Goal: Task Accomplishment & Management: Manage account settings

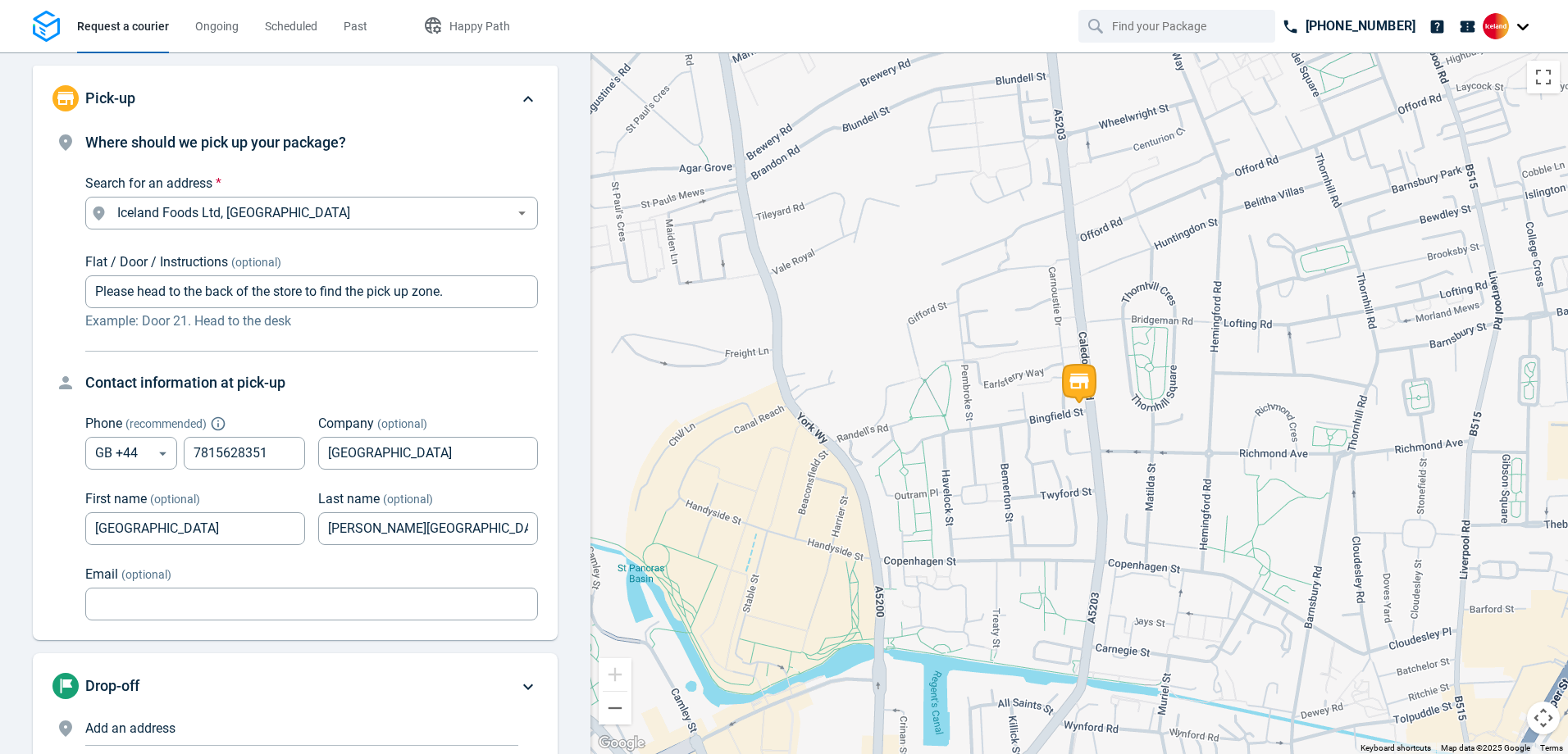
click at [1513, 24] on div at bounding box center [1509, 26] width 53 height 26
click at [1483, 91] on link "Settings" at bounding box center [1458, 100] width 148 height 26
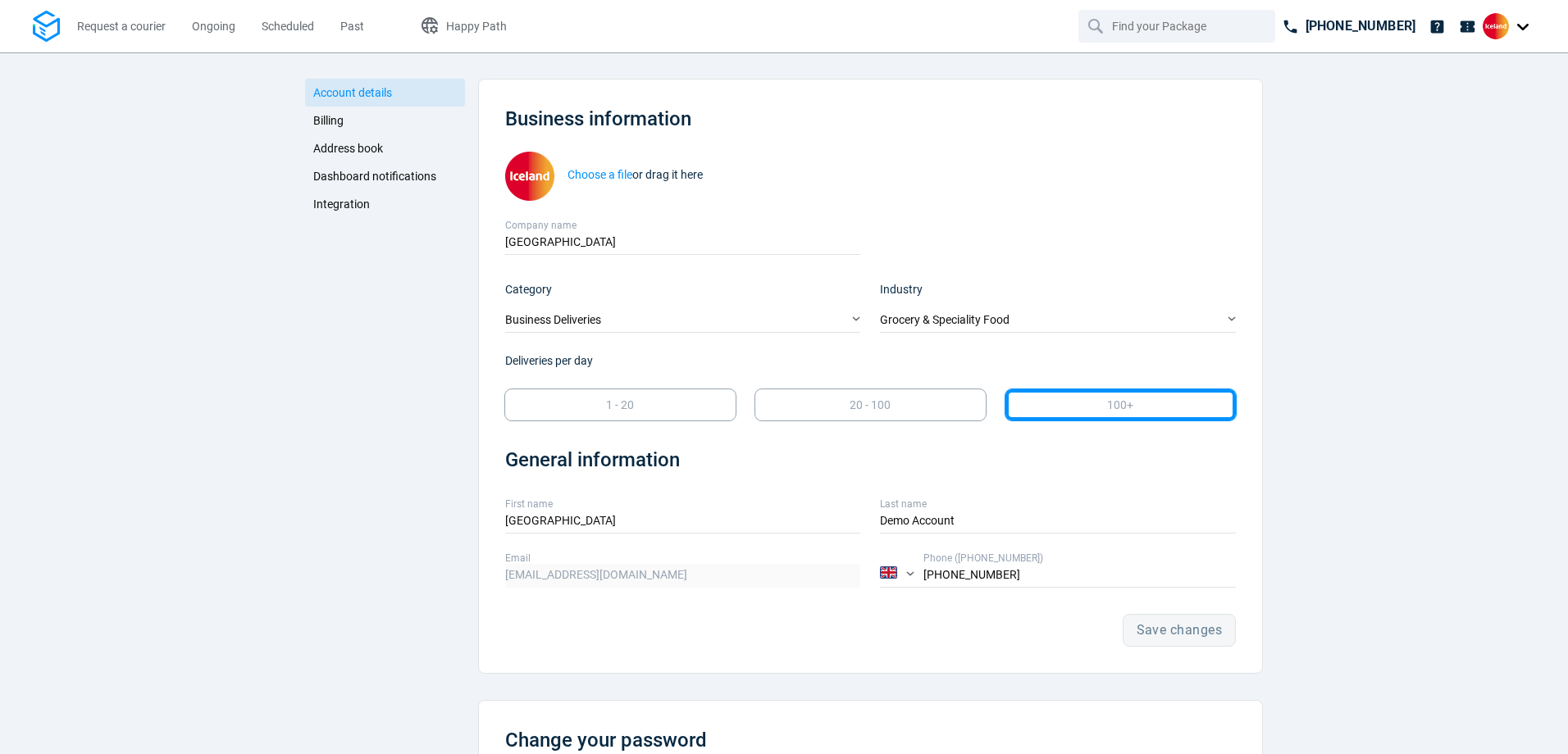
click at [342, 117] on link "Billing" at bounding box center [386, 120] width 160 height 28
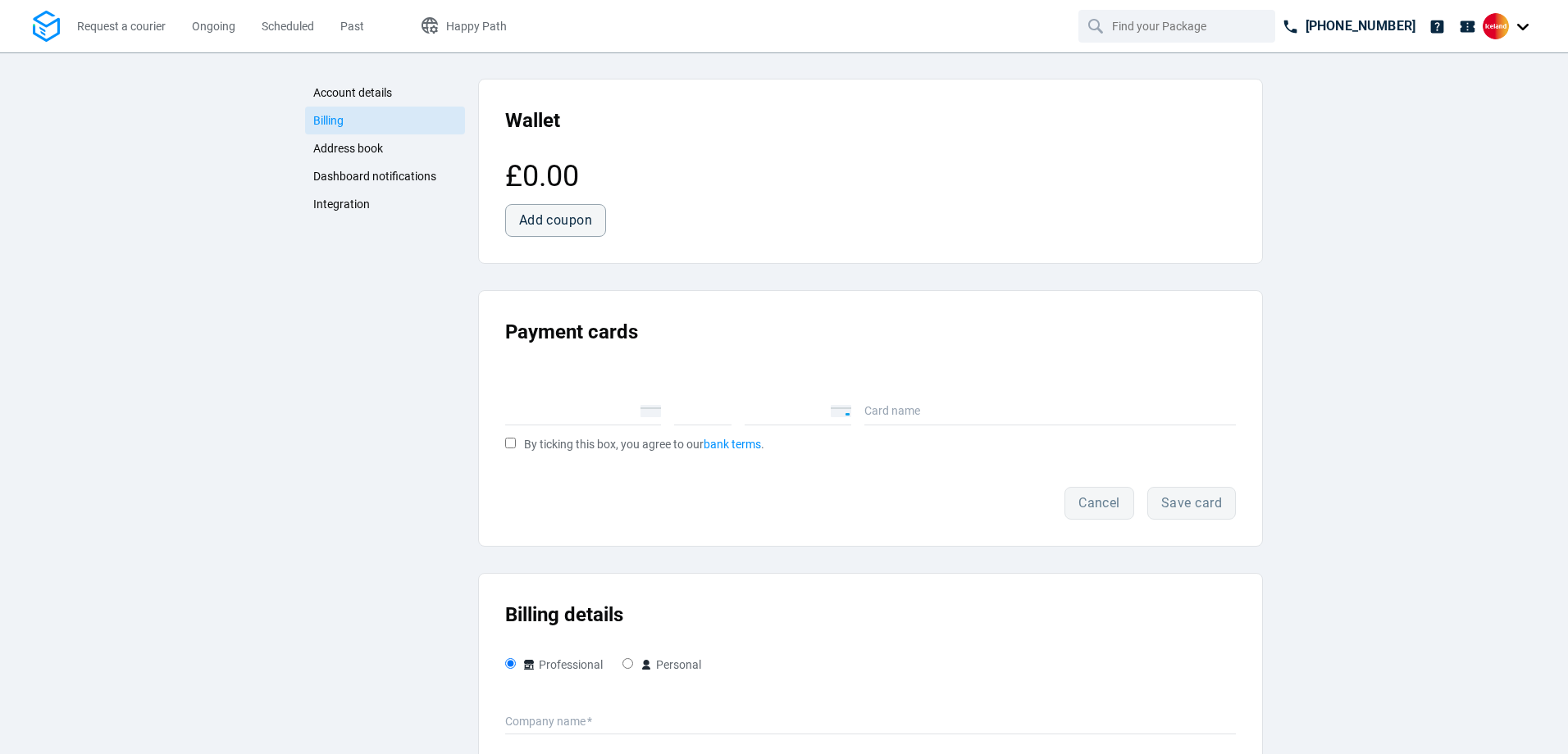
click at [376, 175] on span "Dashboard notifications" at bounding box center [374, 176] width 123 height 13
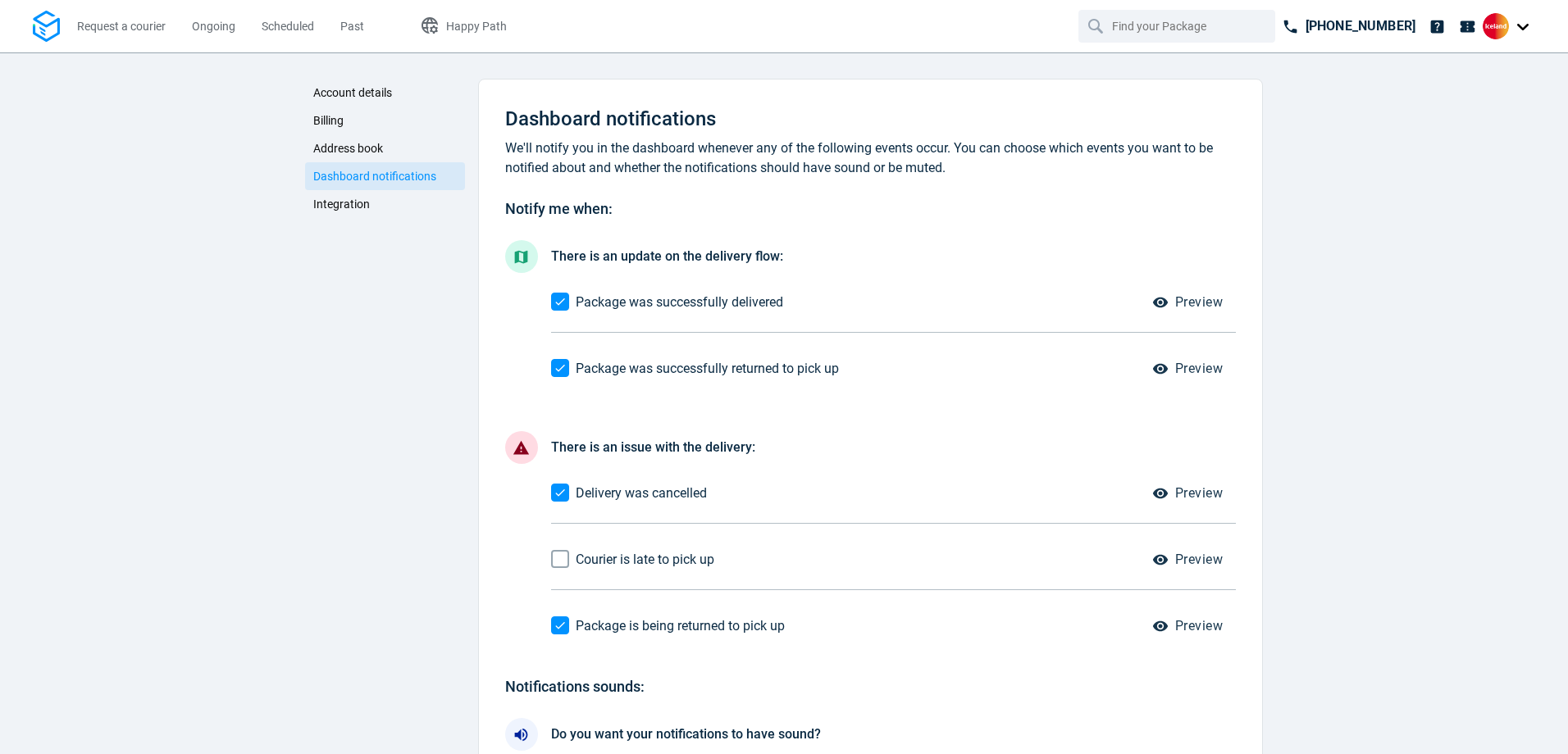
click at [354, 194] on link "Integration" at bounding box center [386, 204] width 160 height 28
